Goal: Task Accomplishment & Management: Manage account settings

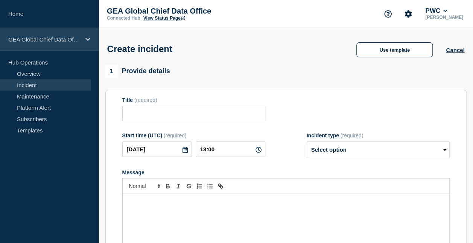
click at [86, 40] on icon at bounding box center [88, 40] width 5 height 6
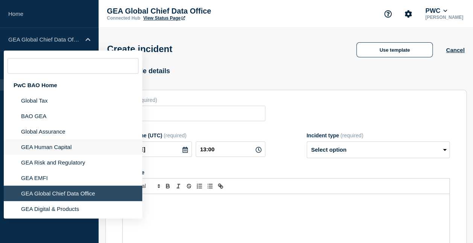
click at [62, 146] on li "GEA Human Capital" at bounding box center [73, 146] width 139 height 15
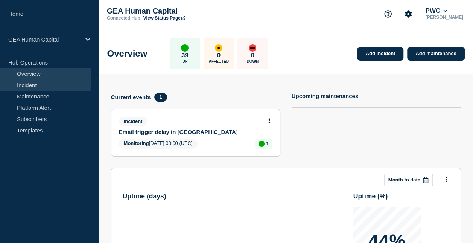
click at [57, 84] on link "Incident" at bounding box center [45, 84] width 91 height 11
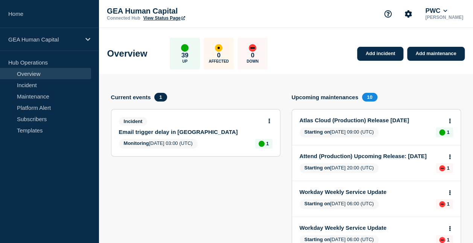
click at [271, 118] on button at bounding box center [269, 121] width 6 height 6
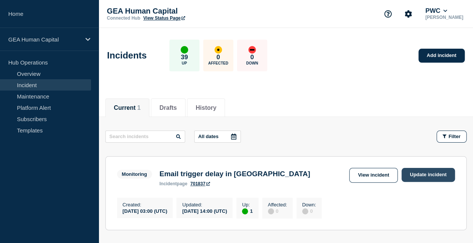
click at [423, 171] on link "Update incident" at bounding box center [428, 175] width 53 height 14
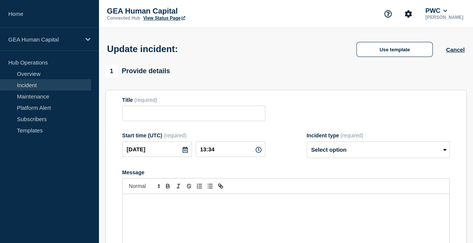
type input "Email trigger delay in [GEOGRAPHIC_DATA]"
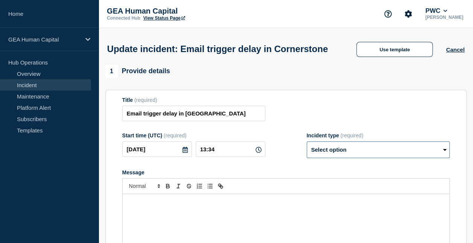
click at [350, 158] on select "Select option Investigating Identified Monitoring Resolved" at bounding box center [378, 149] width 143 height 17
select select "resolved"
click at [307, 156] on select "Select option Investigating Identified Monitoring Resolved" at bounding box center [378, 149] width 143 height 17
click at [176, 205] on p "Message" at bounding box center [286, 201] width 316 height 7
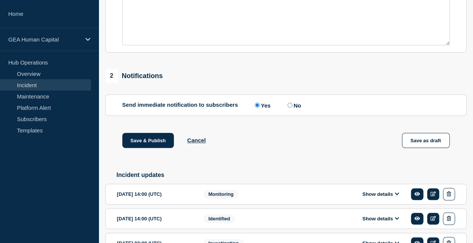
scroll to position [248, 0]
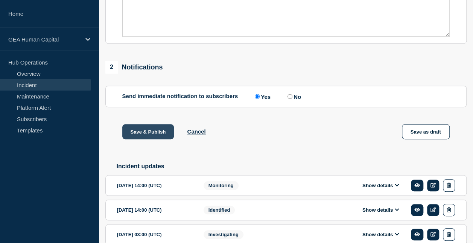
click at [151, 139] on button "Save & Publish" at bounding box center [148, 131] width 52 height 15
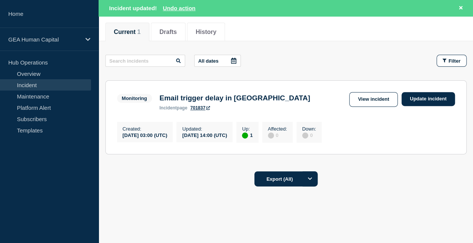
scroll to position [92, 0]
